Goal: Task Accomplishment & Management: Use online tool/utility

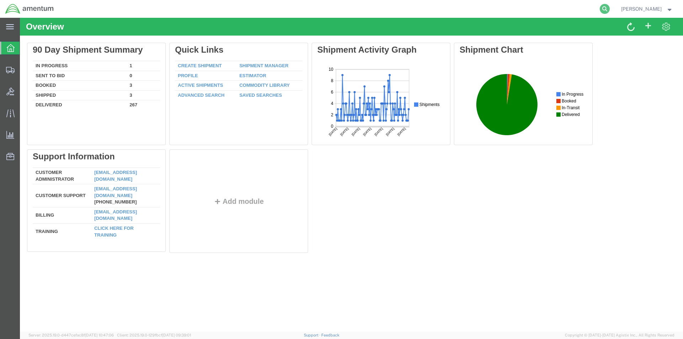
click at [607, 5] on icon at bounding box center [604, 9] width 10 height 10
paste input "S528-25261-1600"
click at [609, 9] on icon at bounding box center [604, 9] width 10 height 10
type input "S528-25261-1600"
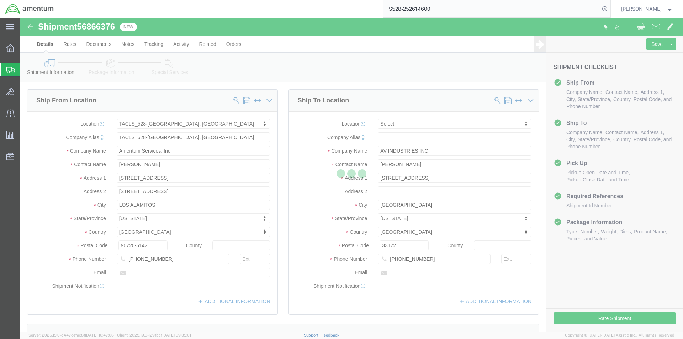
select select "42692"
select select
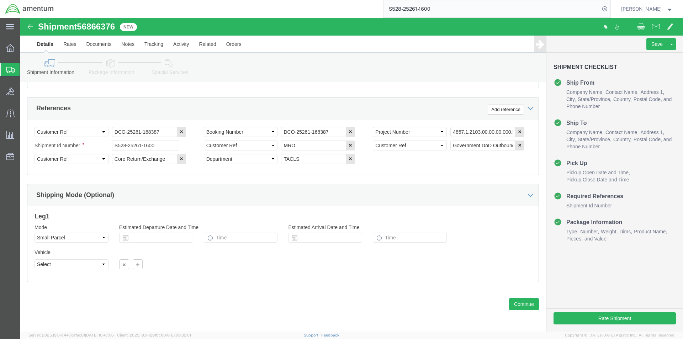
scroll to position [324, 0]
click button "Continue"
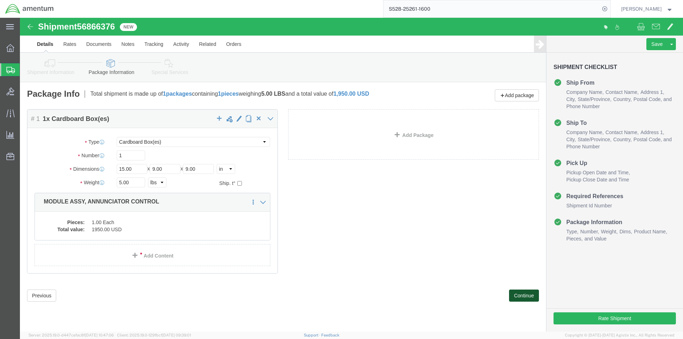
click button "Continue"
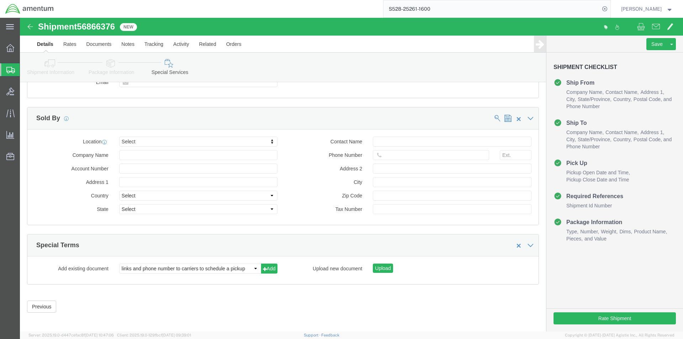
scroll to position [652, 0]
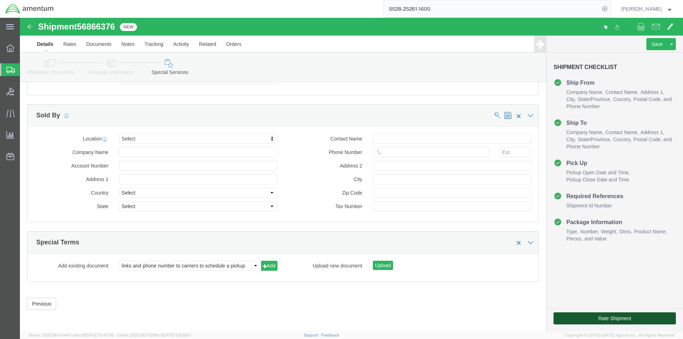
click button "Rate Shipment"
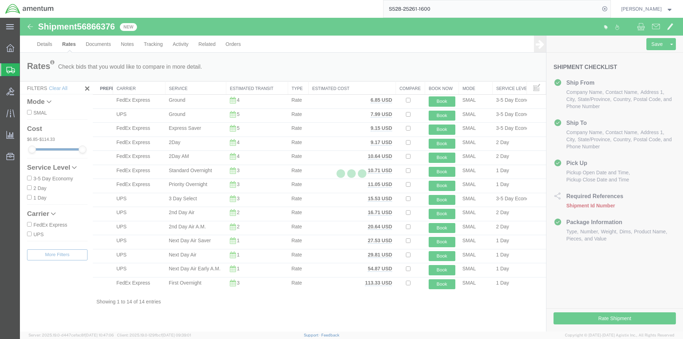
scroll to position [0, 0]
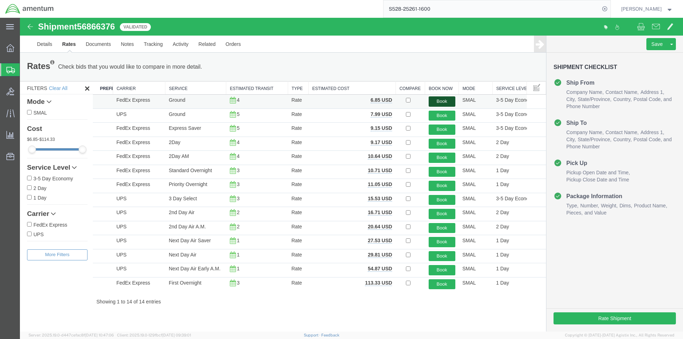
click at [443, 103] on button "Book" at bounding box center [441, 101] width 27 height 10
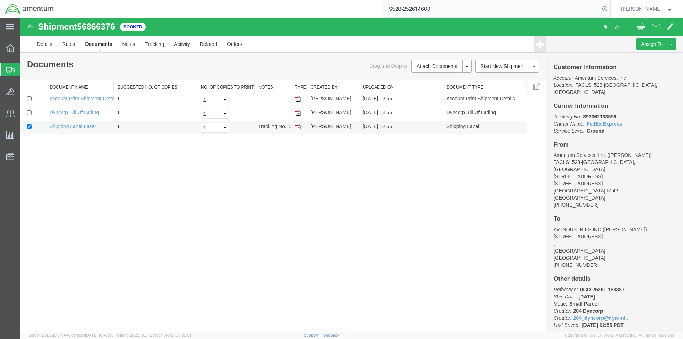
click at [299, 126] on img at bounding box center [298, 127] width 6 height 6
click at [296, 112] on img at bounding box center [298, 113] width 6 height 6
